Goal: Information Seeking & Learning: Learn about a topic

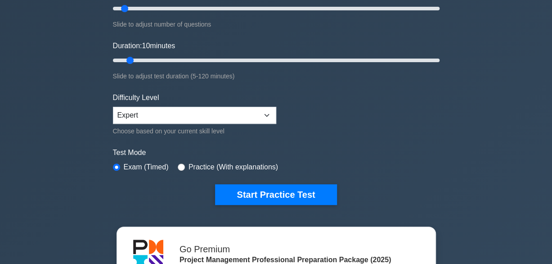
scroll to position [225, 0]
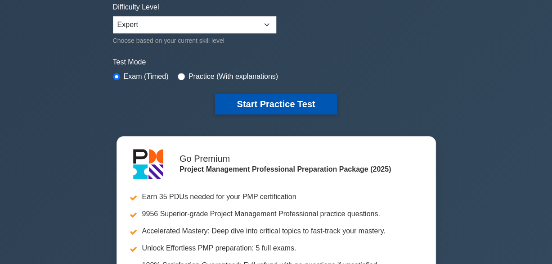
click at [272, 104] on button "Start Practice Test" at bounding box center [276, 104] width 122 height 21
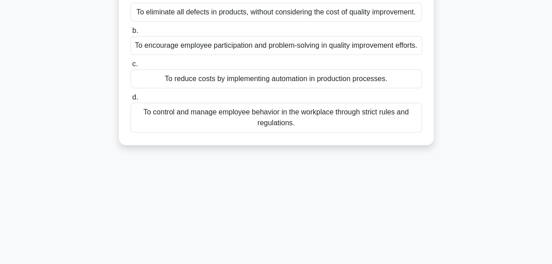
scroll to position [45, 0]
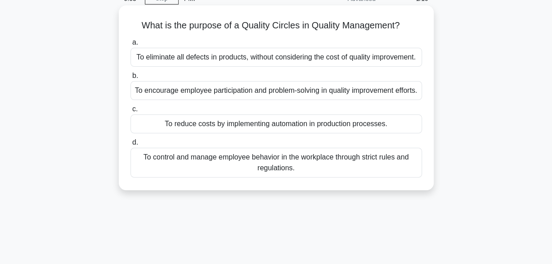
click at [291, 99] on div "To encourage employee participation and problem-solving in quality improvement …" at bounding box center [277, 90] width 292 height 19
click at [131, 79] on input "b. To encourage employee participation and problem-solving in quality improveme…" at bounding box center [131, 76] width 0 height 6
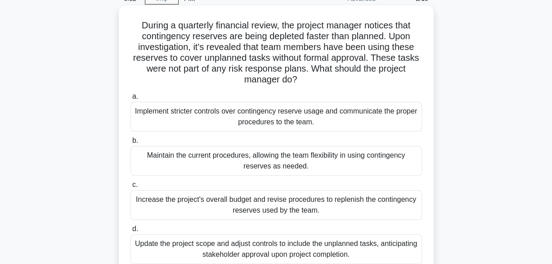
scroll to position [90, 0]
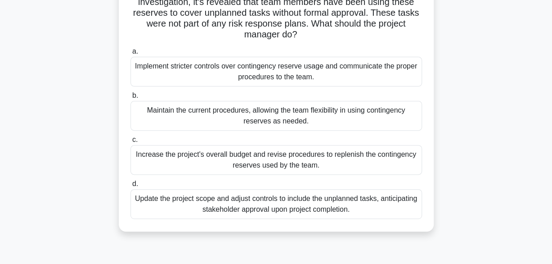
click at [275, 69] on div "Implement stricter controls over contingency reserve usage and communicate the …" at bounding box center [277, 72] width 292 height 30
click at [131, 54] on input "a. Implement stricter controls over contingency reserve usage and communicate t…" at bounding box center [131, 52] width 0 height 6
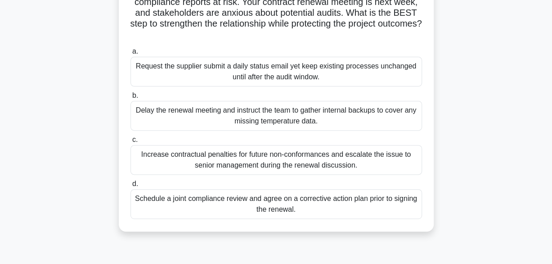
scroll to position [135, 0]
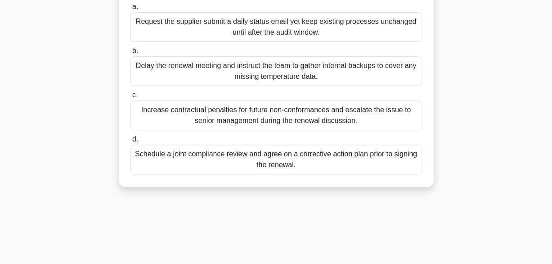
click at [298, 158] on div "Schedule a joint compliance review and agree on a corrective action plan prior …" at bounding box center [277, 159] width 292 height 30
click at [131, 142] on input "d. Schedule a joint compliance review and agree on a corrective action plan pri…" at bounding box center [131, 139] width 0 height 6
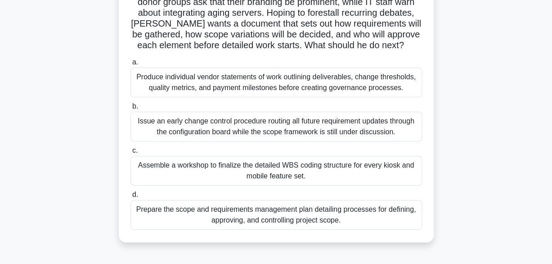
scroll to position [135, 0]
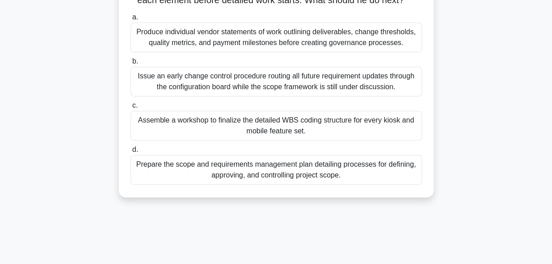
click at [252, 171] on div "Prepare the scope and requirements management plan detailing processes for defi…" at bounding box center [277, 170] width 292 height 30
click at [131, 153] on input "d. Prepare the scope and requirements management plan detailing processes for d…" at bounding box center [131, 150] width 0 height 6
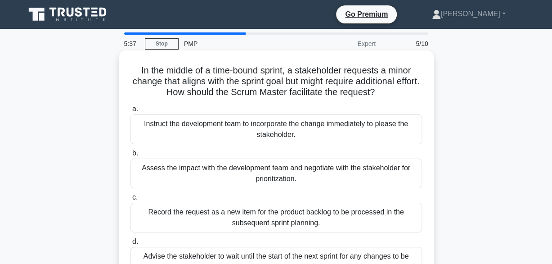
scroll to position [90, 0]
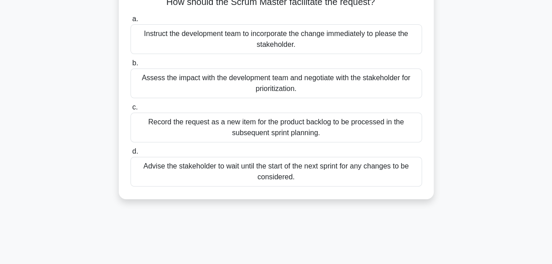
click at [267, 82] on div "Assess the impact with the development team and negotiate with the stakeholder …" at bounding box center [277, 83] width 292 height 30
click at [131, 66] on input "b. Assess the impact with the development team and negotiate with the stakehold…" at bounding box center [131, 63] width 0 height 6
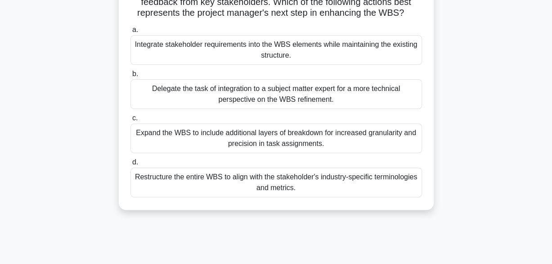
click at [285, 47] on div "Integrate stakeholder requirements into the WBS elements while maintaining the …" at bounding box center [277, 50] width 292 height 30
click at [131, 33] on input "a. Integrate stakeholder requirements into the WBS elements while maintaining t…" at bounding box center [131, 30] width 0 height 6
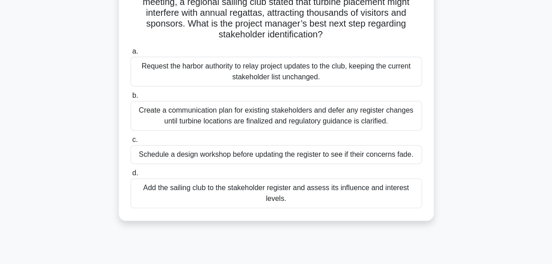
scroll to position [135, 0]
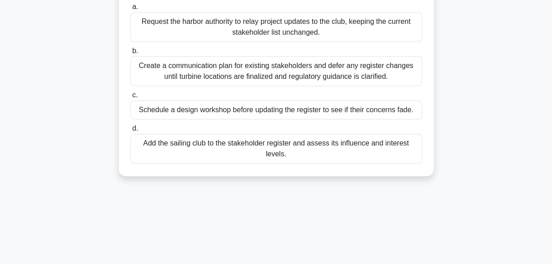
click at [341, 146] on div "Add the sailing club to the stakeholder register and assess its influence and i…" at bounding box center [277, 149] width 292 height 30
click at [131, 131] on input "d. Add the sailing club to the stakeholder register and assess its influence an…" at bounding box center [131, 129] width 0 height 6
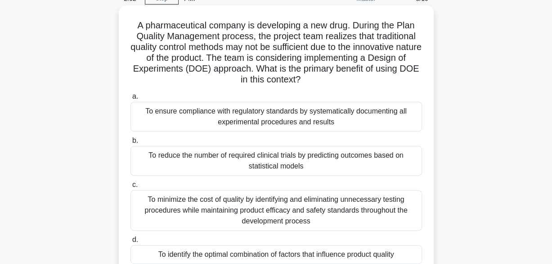
scroll to position [90, 0]
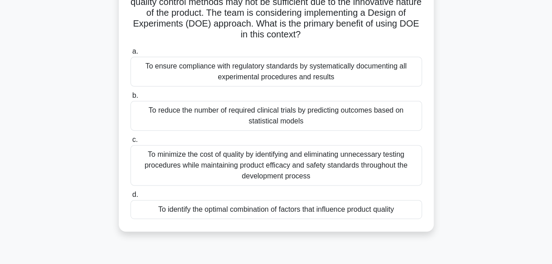
click at [278, 208] on div "To identify the optimal combination of factors that influence product quality" at bounding box center [277, 209] width 292 height 19
click at [131, 198] on input "d. To identify the optimal combination of factors that influence product quality" at bounding box center [131, 195] width 0 height 6
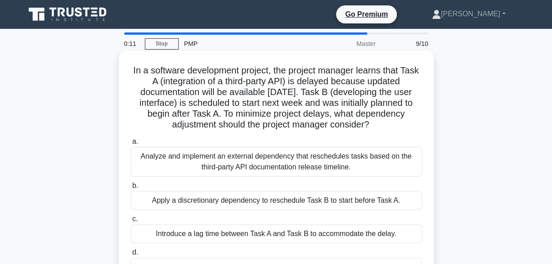
scroll to position [45, 0]
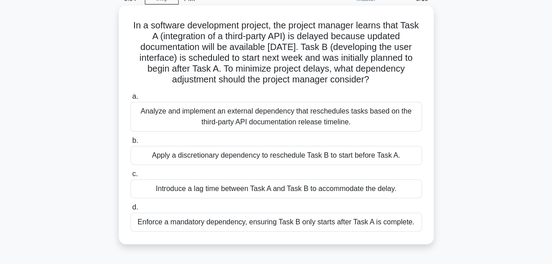
click at [265, 156] on div "Apply a discretionary dependency to reschedule Task B to start before Task A." at bounding box center [277, 155] width 292 height 19
click at [131, 144] on input "b. Apply a discretionary dependency to reschedule Task B to start before Task A." at bounding box center [131, 141] width 0 height 6
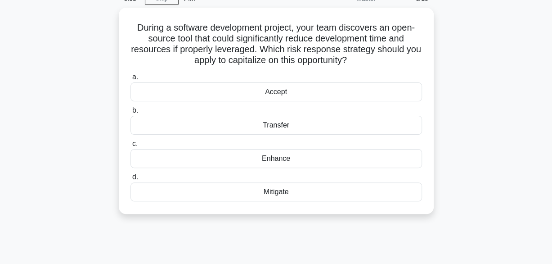
scroll to position [0, 0]
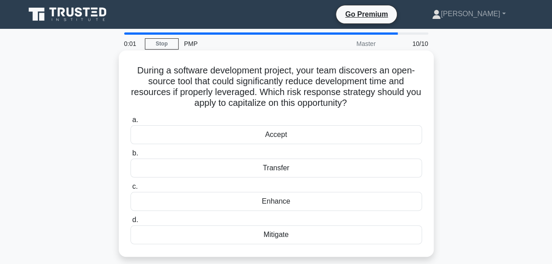
drag, startPoint x: 287, startPoint y: 116, endPoint x: 285, endPoint y: 123, distance: 7.8
click at [287, 117] on label "a. Accept" at bounding box center [277, 129] width 292 height 30
click at [131, 117] on input "a. Accept" at bounding box center [131, 120] width 0 height 6
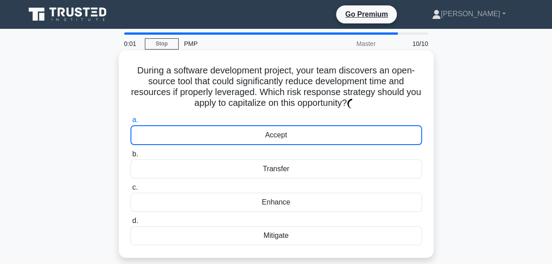
click at [285, 131] on div "Accept" at bounding box center [277, 135] width 292 height 20
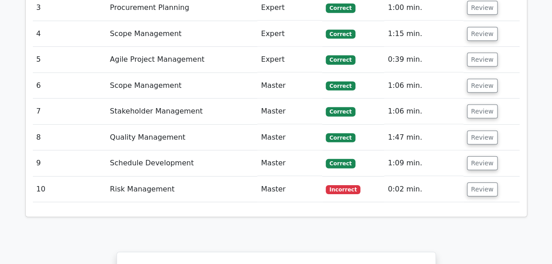
scroll to position [1324, 0]
